Goal: Information Seeking & Learning: Compare options

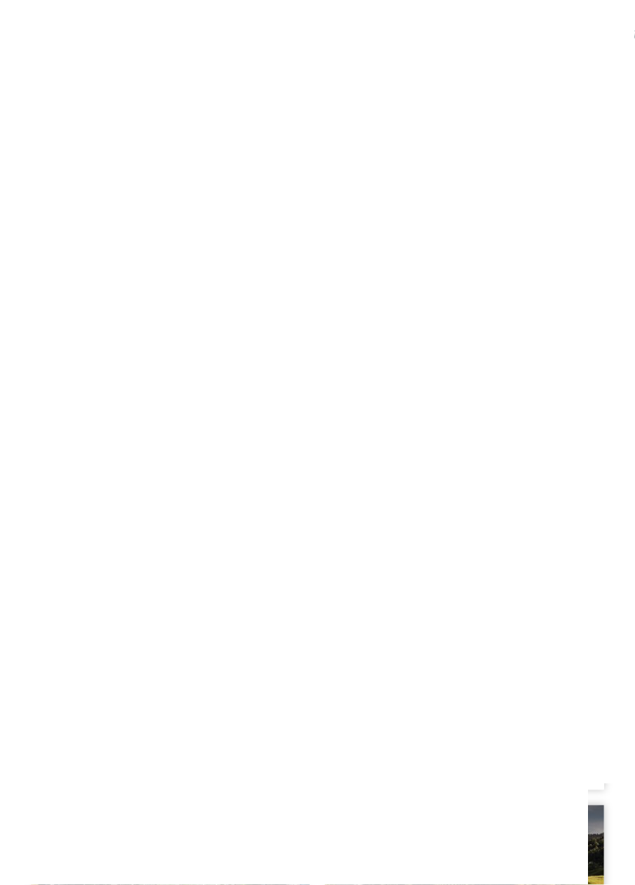
click at [248, 596] on h4 "Aktiv & Familienhotel Adlernest ****" at bounding box center [170, 616] width 248 height 41
click at [231, 737] on div "Family Experiences" at bounding box center [170, 745] width 248 height 17
click at [180, 650] on span "Familien Obletter und Riffeser" at bounding box center [143, 659] width 195 height 18
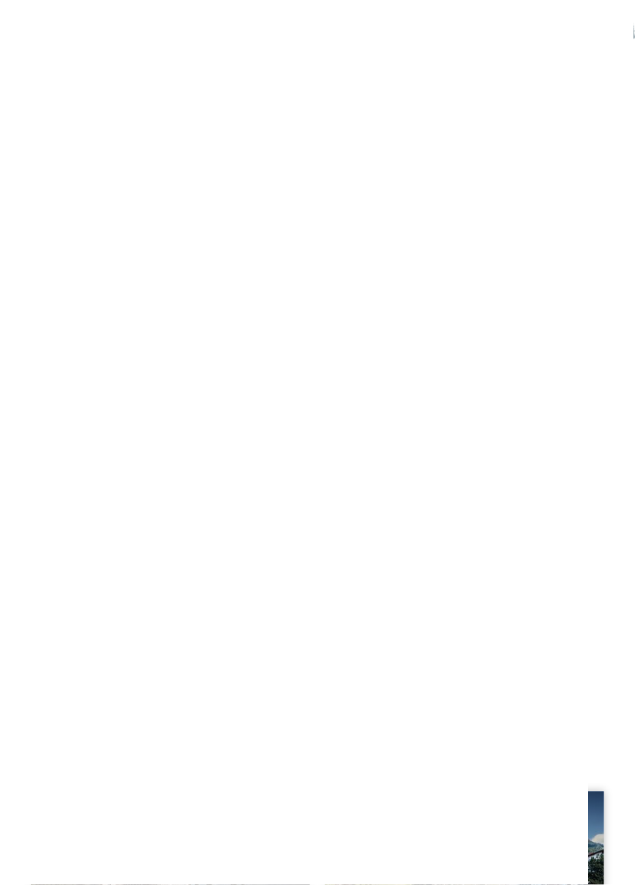
scroll to position [1657, 0]
click at [534, 579] on h4 "****ˢ Garberhof Dolomit Family" at bounding box center [465, 589] width 248 height 20
click at [191, 662] on h4 "Family Home Alpenhof ****" at bounding box center [170, 672] width 248 height 20
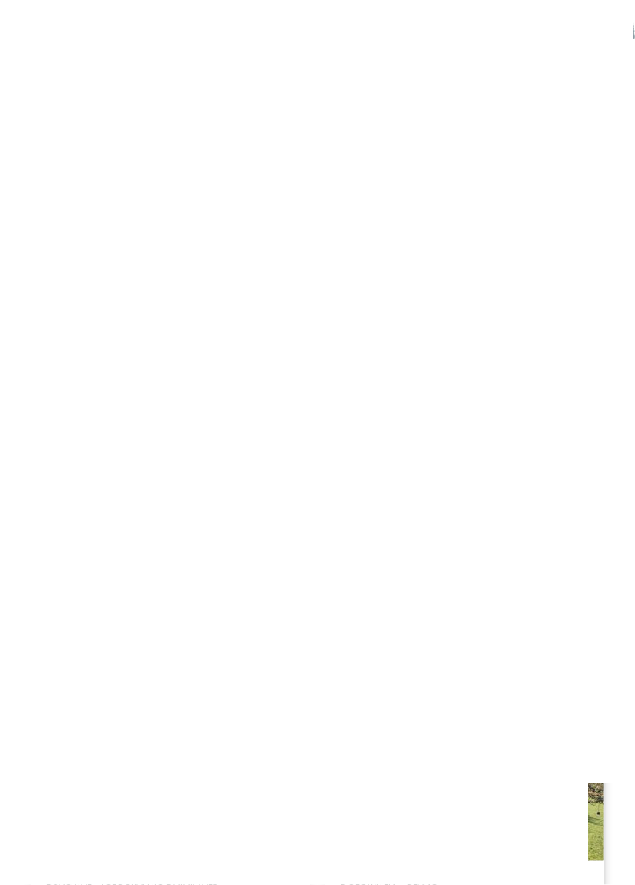
click at [242, 783] on div at bounding box center [170, 783] width 279 height 157
click at [85, 277] on div "NEU seit [DATE]" at bounding box center [170, 287] width 279 height 157
click at [514, 531] on h4 "Das Mühlwald Quality Time Family Resort" at bounding box center [465, 551] width 248 height 41
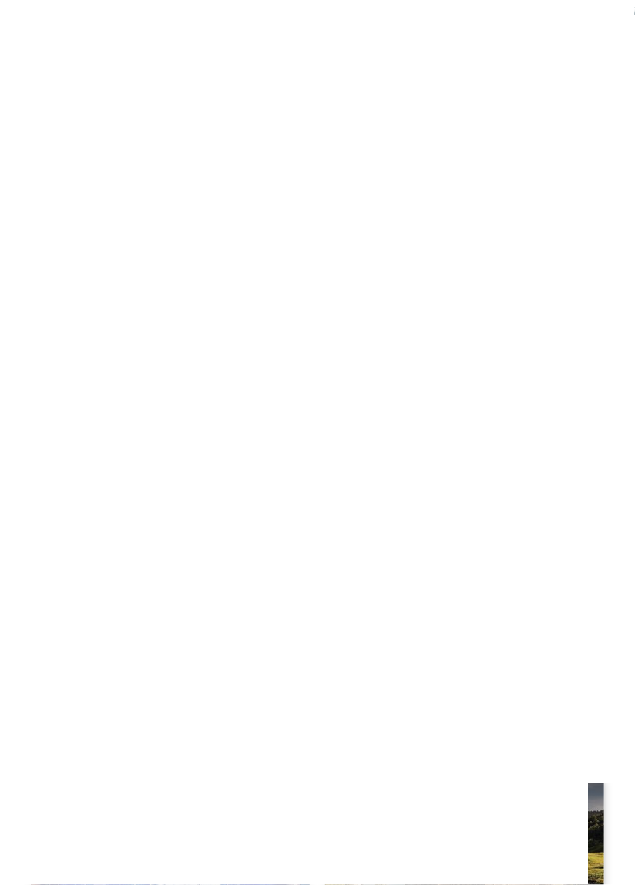
scroll to position [0, 0]
click at [482, 529] on div "WATER FUN" at bounding box center [467, 524] width 67 height 16
click at [468, 529] on div "WATER FUN" at bounding box center [467, 524] width 67 height 16
click at [491, 394] on link "Familienhotel in St. Ulrich in Gröden" at bounding box center [292, 402] width 523 height 29
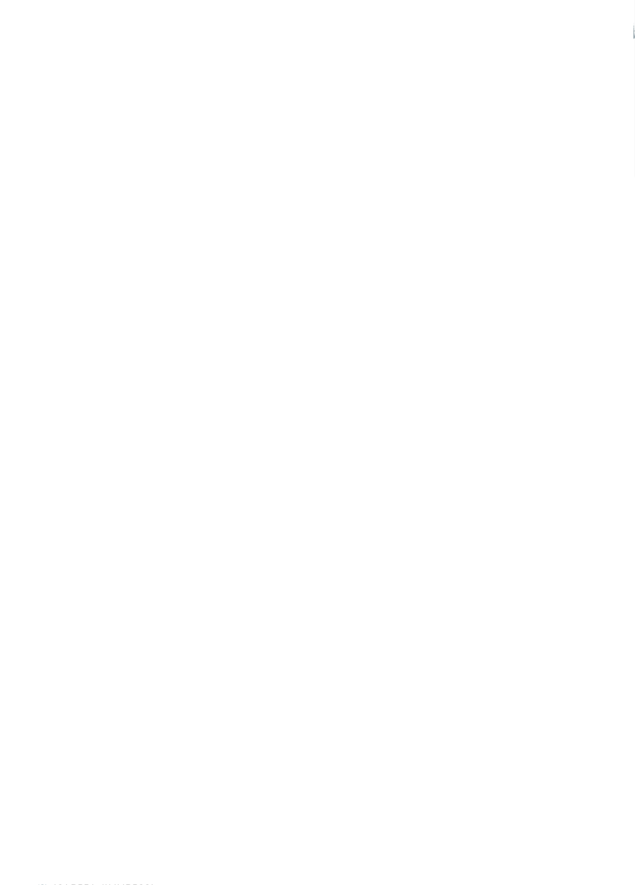
scroll to position [480, 0]
click at [143, 699] on span "www.hotelgarberhof.it" at bounding box center [98, 705] width 89 height 12
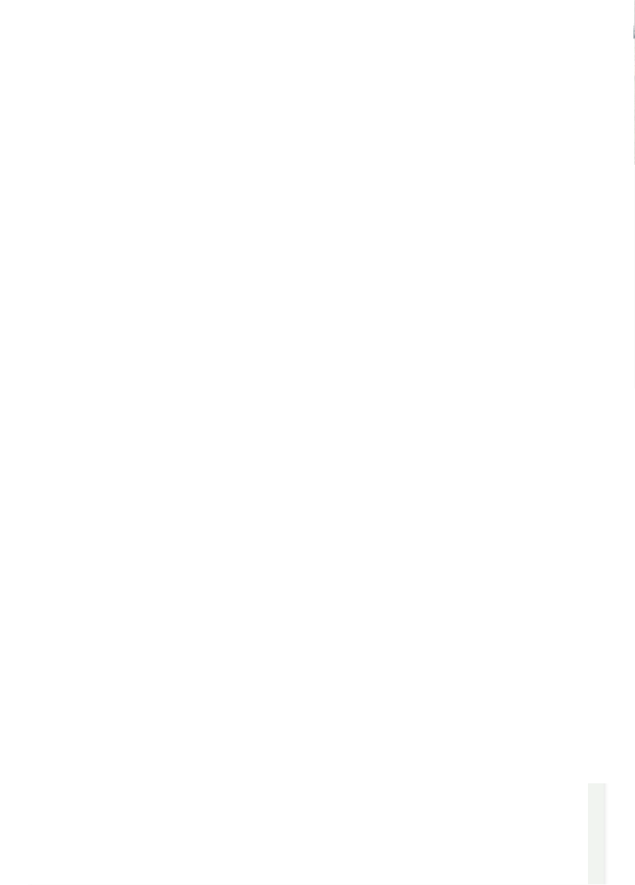
scroll to position [264, 0]
click at [604, 532] on p "Kaninchenhöhle, Sternwarte oder Märchenschloss? Unser Familienhotel in Meransen…" at bounding box center [317, 517] width 573 height 86
click at [136, 569] on span "www.linara-family.it/de" at bounding box center [112, 565] width 116 height 12
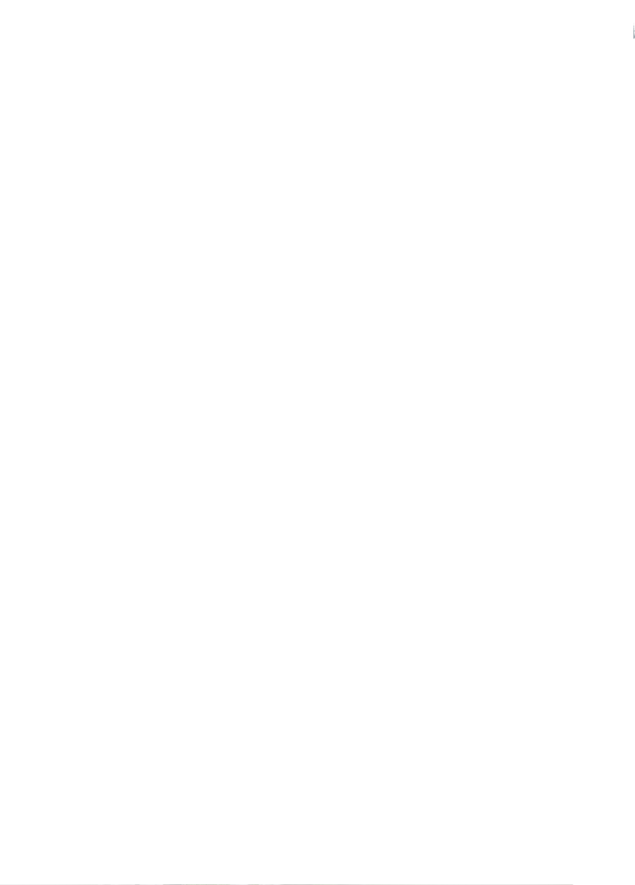
scroll to position [913, 0]
click at [141, 606] on span "[DOMAIN_NAME]" at bounding box center [98, 602] width 89 height 12
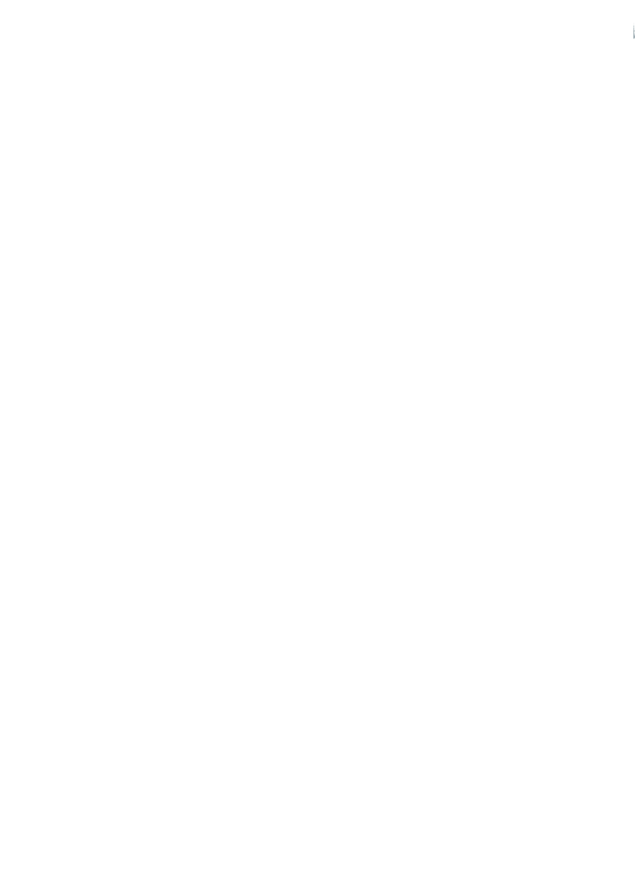
click at [82, 435] on span "[DOMAIN_NAME]" at bounding box center [98, 441] width 89 height 12
